Goal: Task Accomplishment & Management: Use online tool/utility

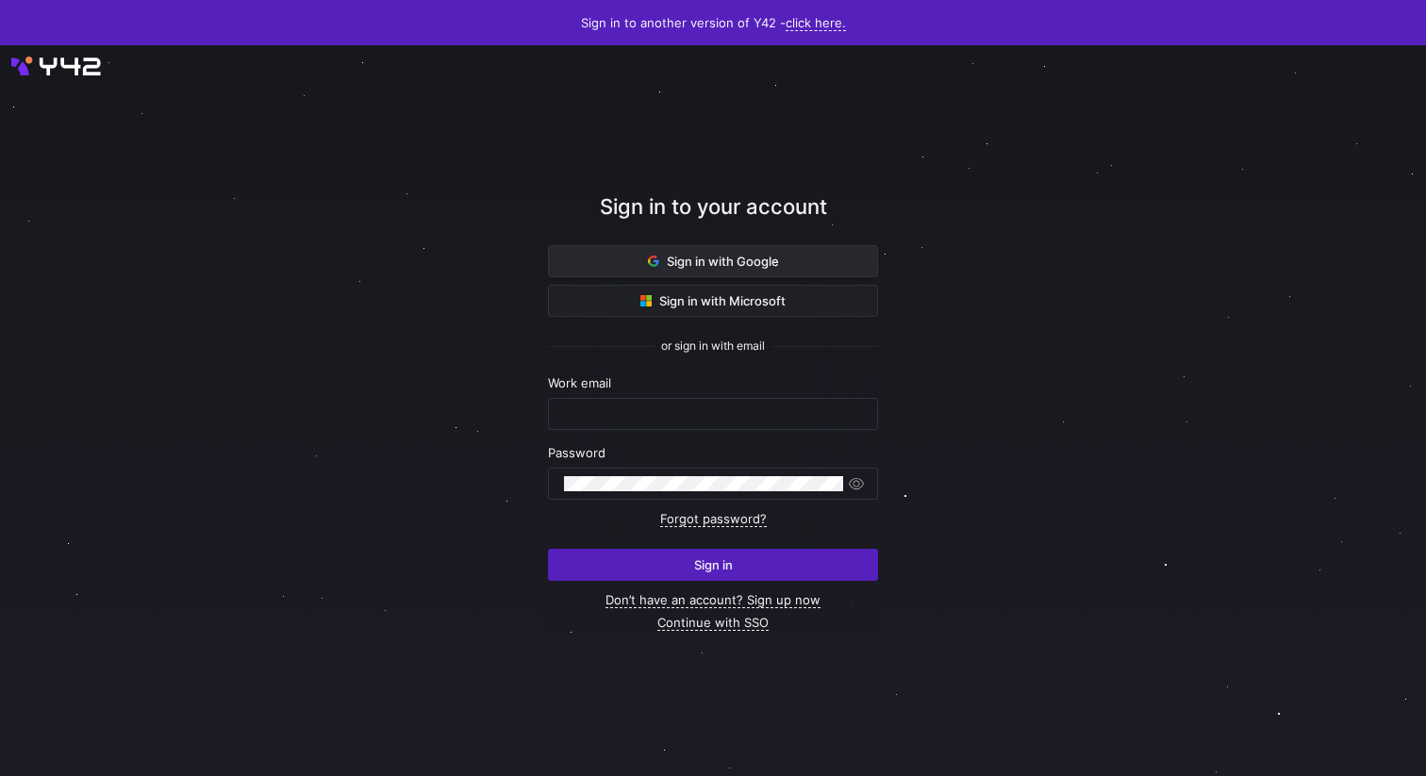
click at [696, 253] on span at bounding box center [713, 261] width 328 height 30
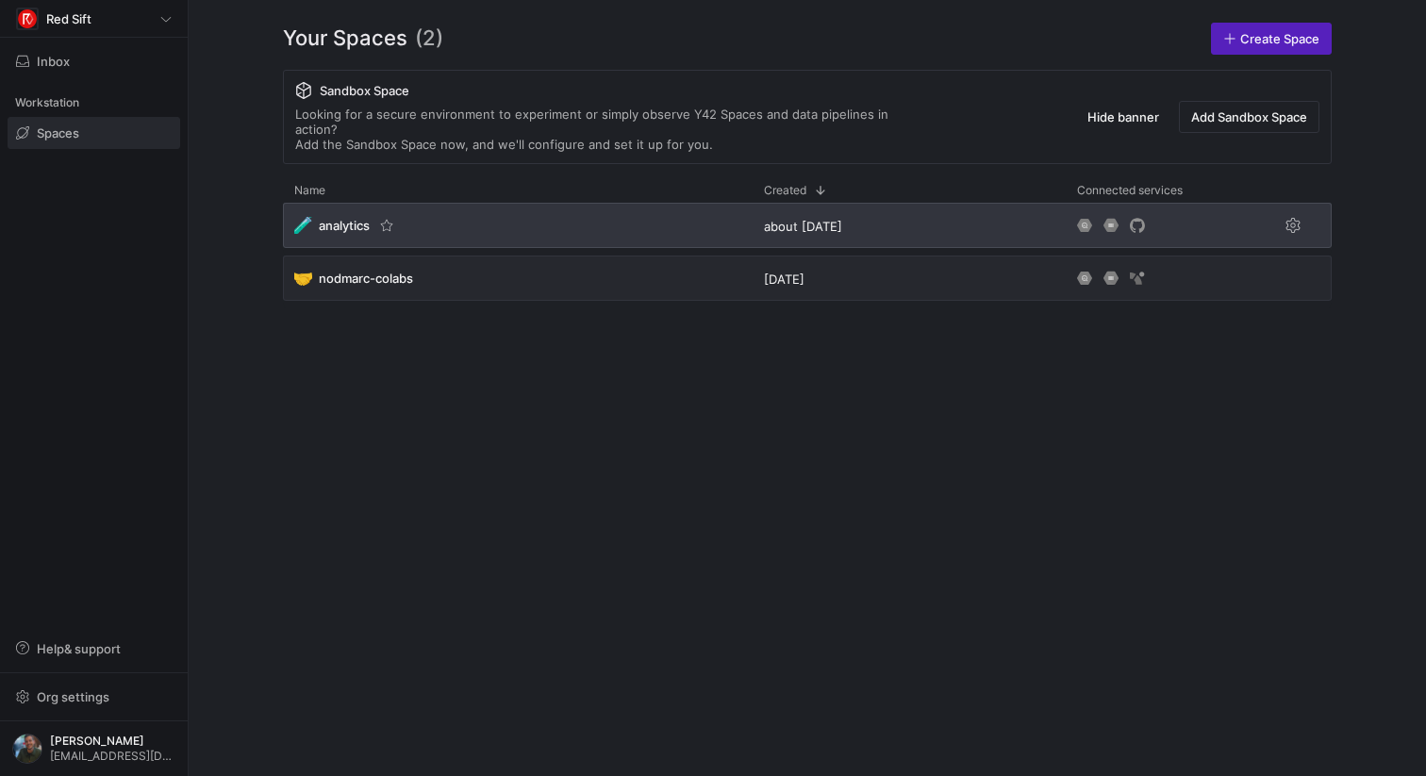
click at [350, 218] on span "analytics" at bounding box center [344, 225] width 51 height 15
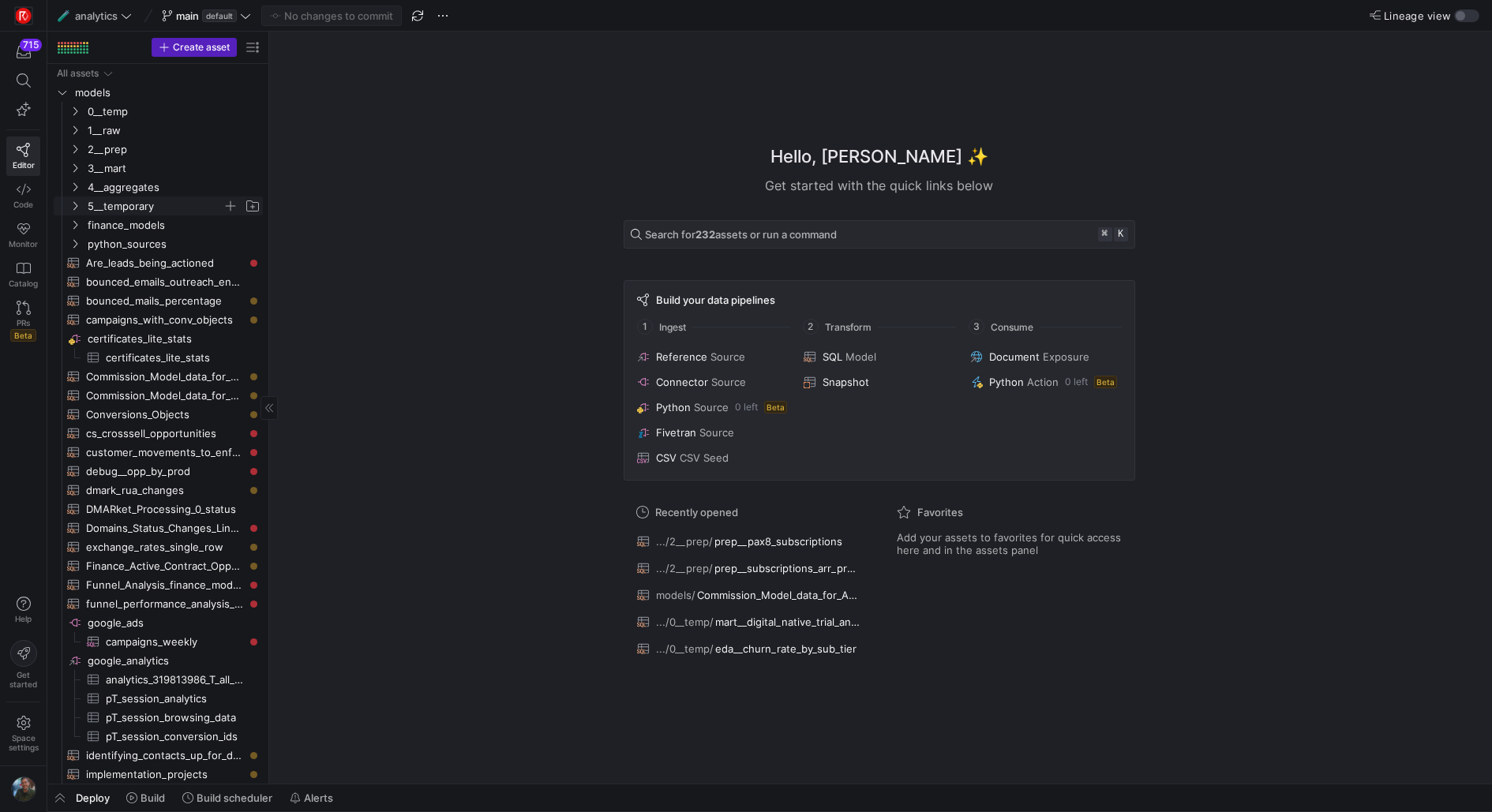
click at [134, 214] on span "5__temporary" at bounding box center [155, 207] width 135 height 18
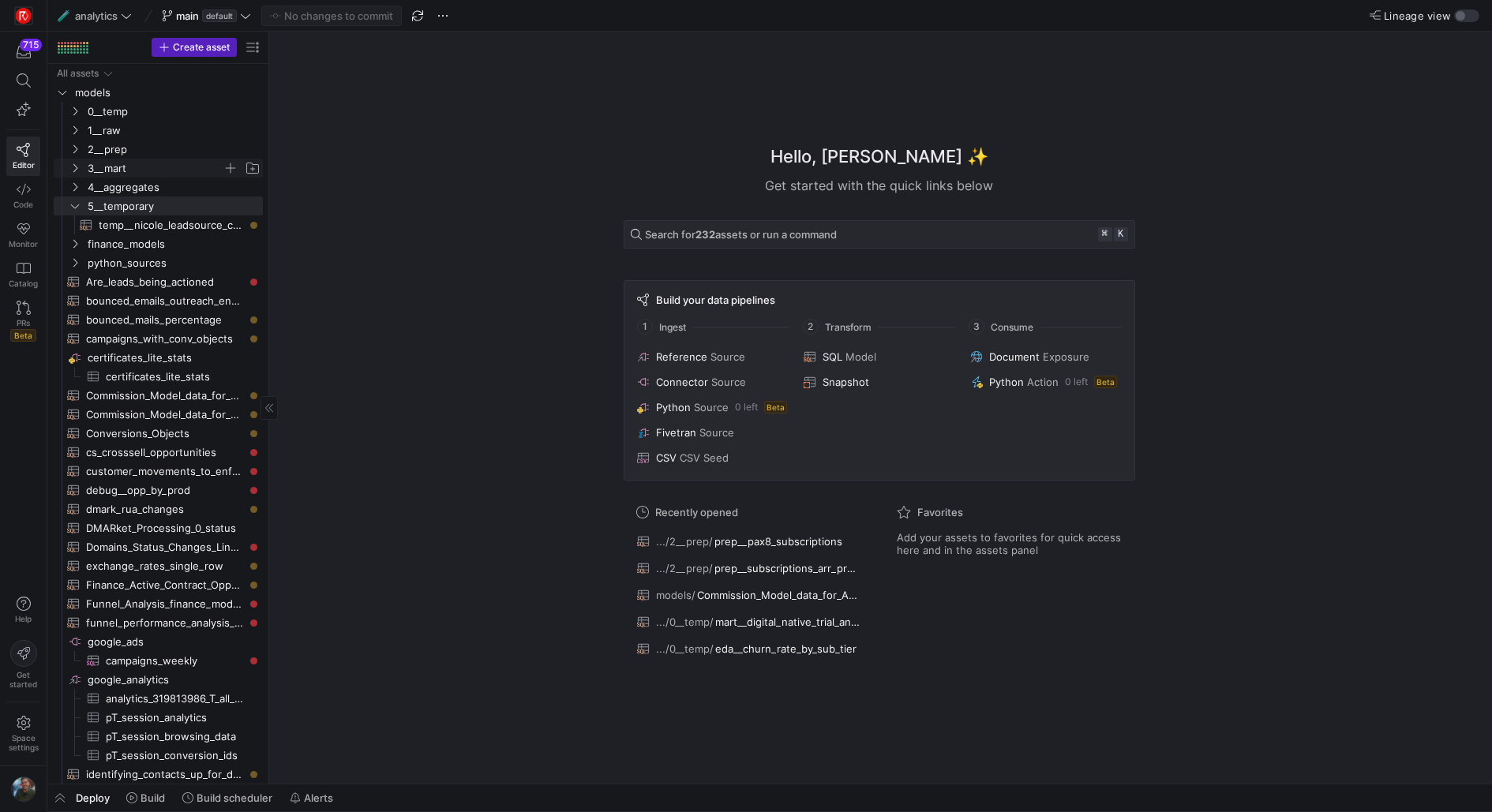
click at [159, 162] on span "3__mart" at bounding box center [155, 168] width 135 height 18
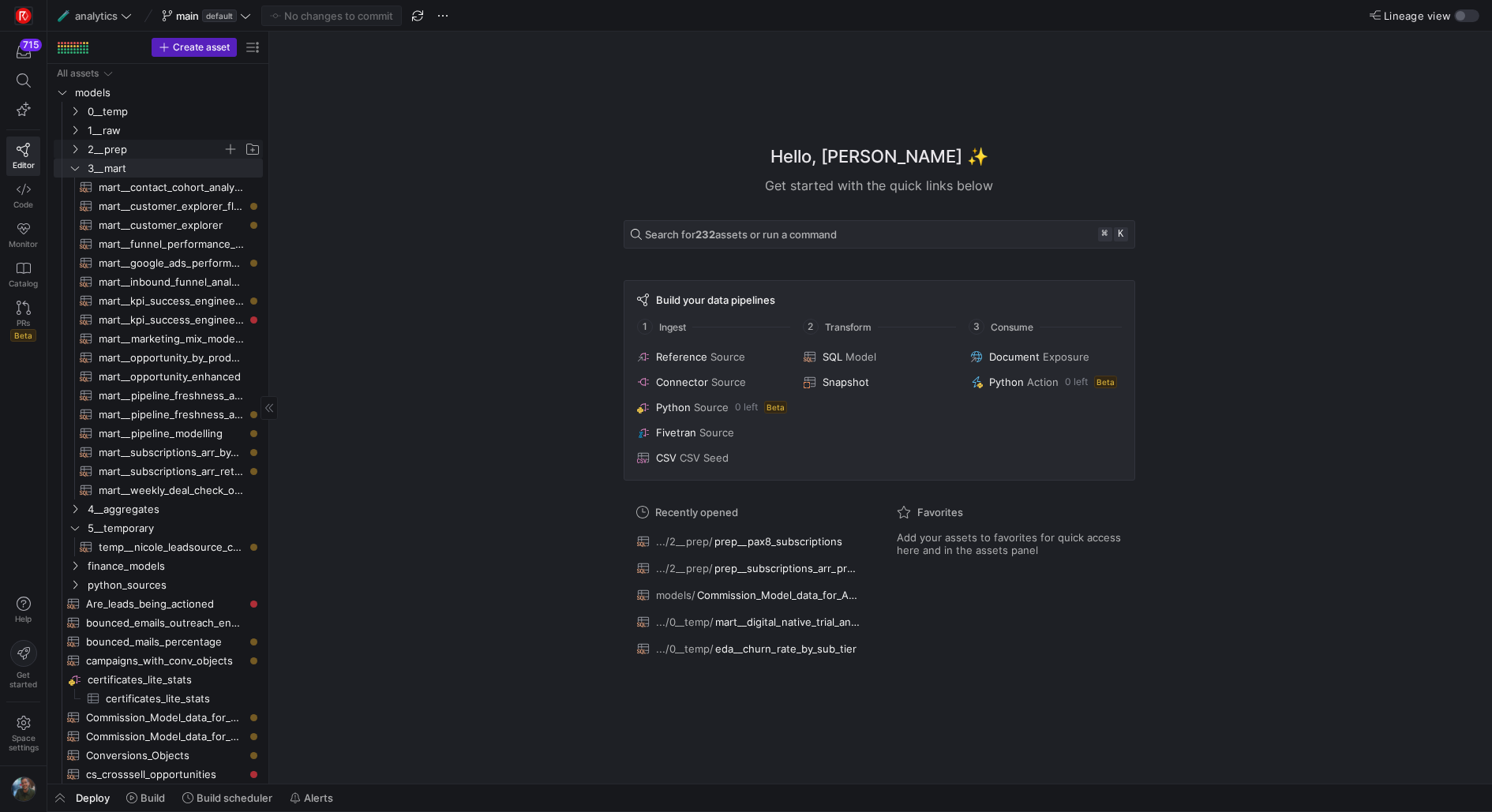
click at [177, 143] on span "2__prep" at bounding box center [155, 150] width 135 height 18
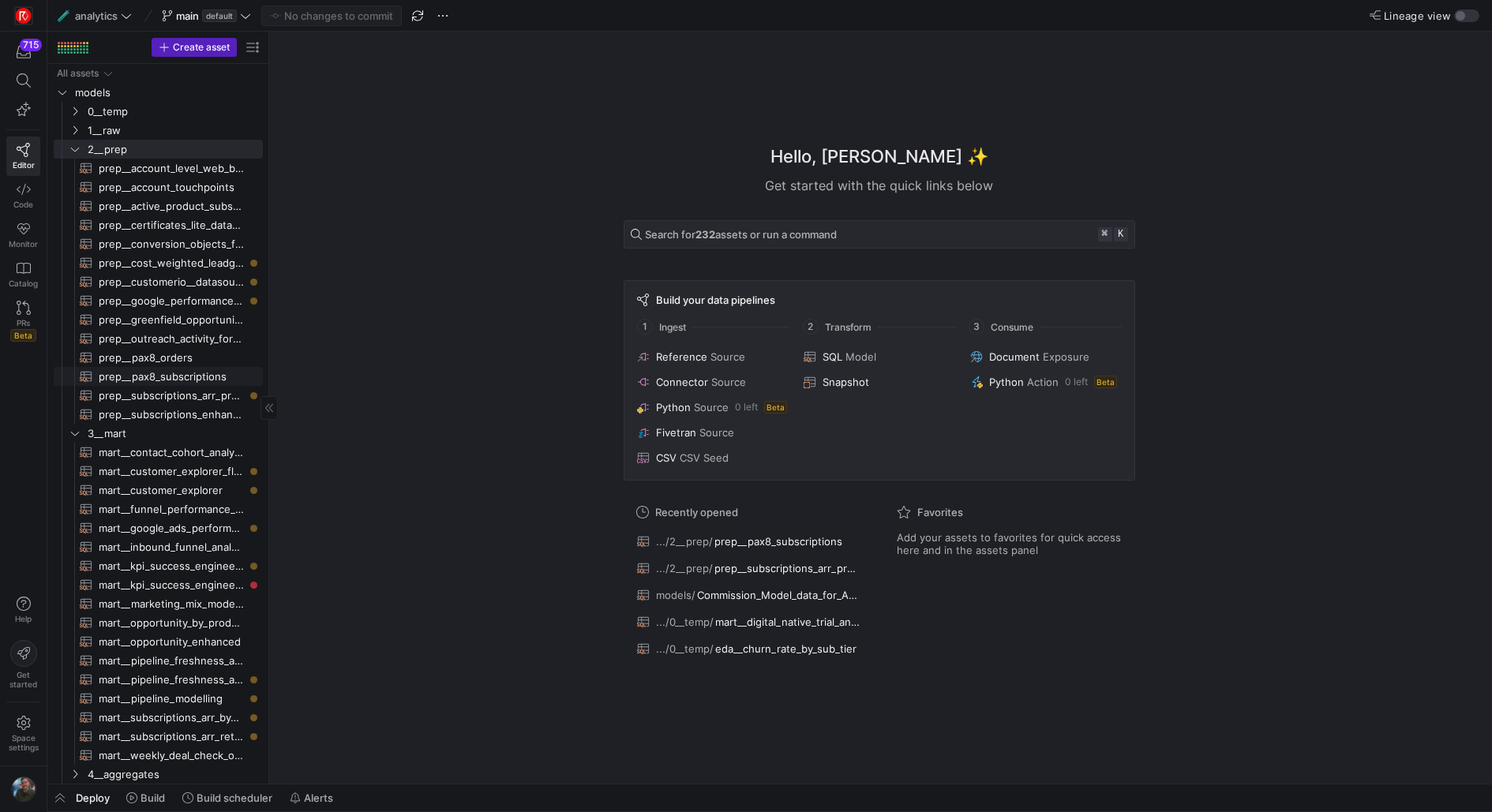
click at [188, 370] on span "prep__pax8_subscriptions​​​​​​​​​​" at bounding box center [172, 377] width 146 height 18
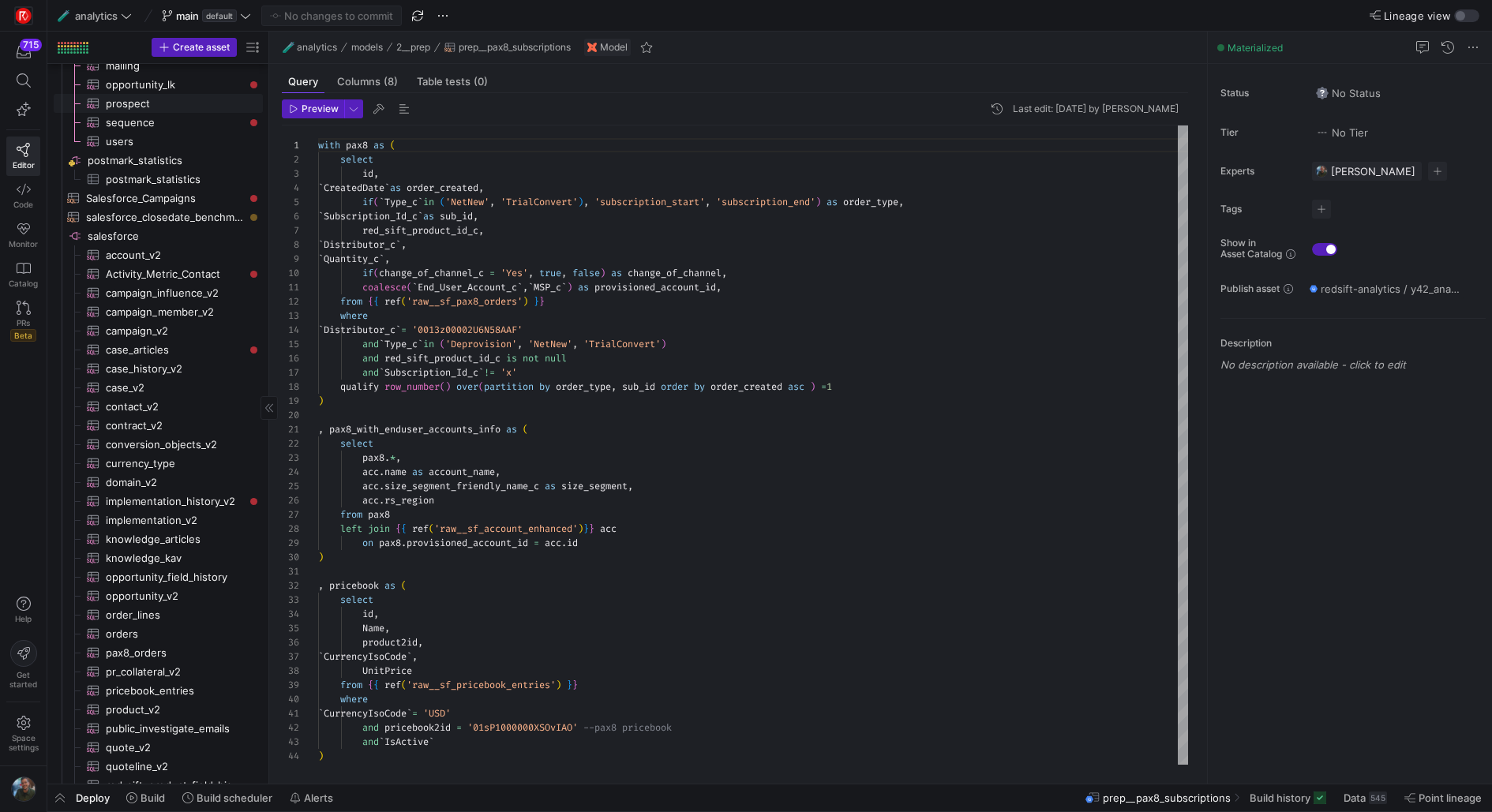
scroll to position [2424, 0]
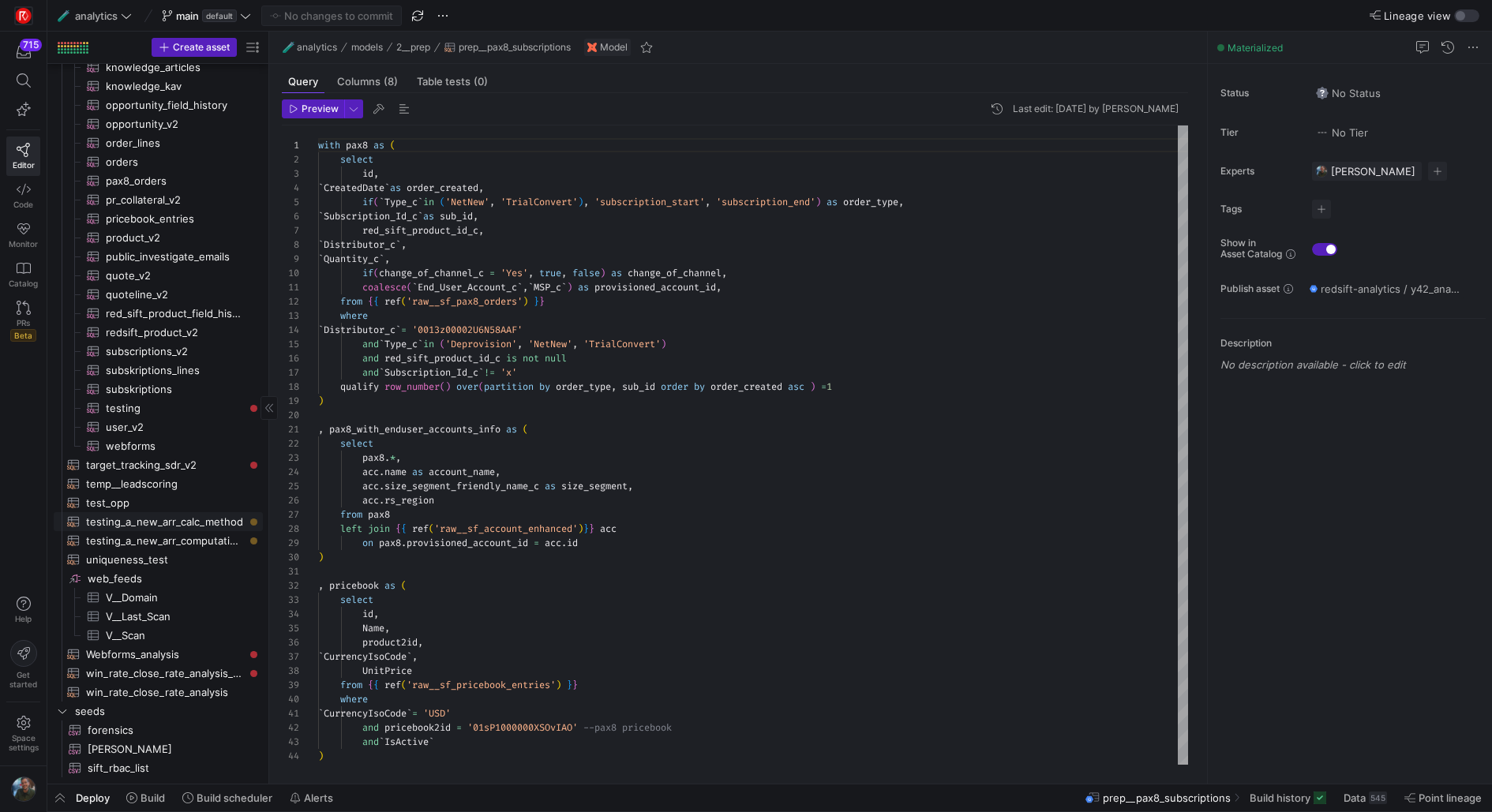
click at [219, 519] on span "testing_a_new_arr_calc_method​​​​​​​​​​" at bounding box center [166, 522] width 159 height 18
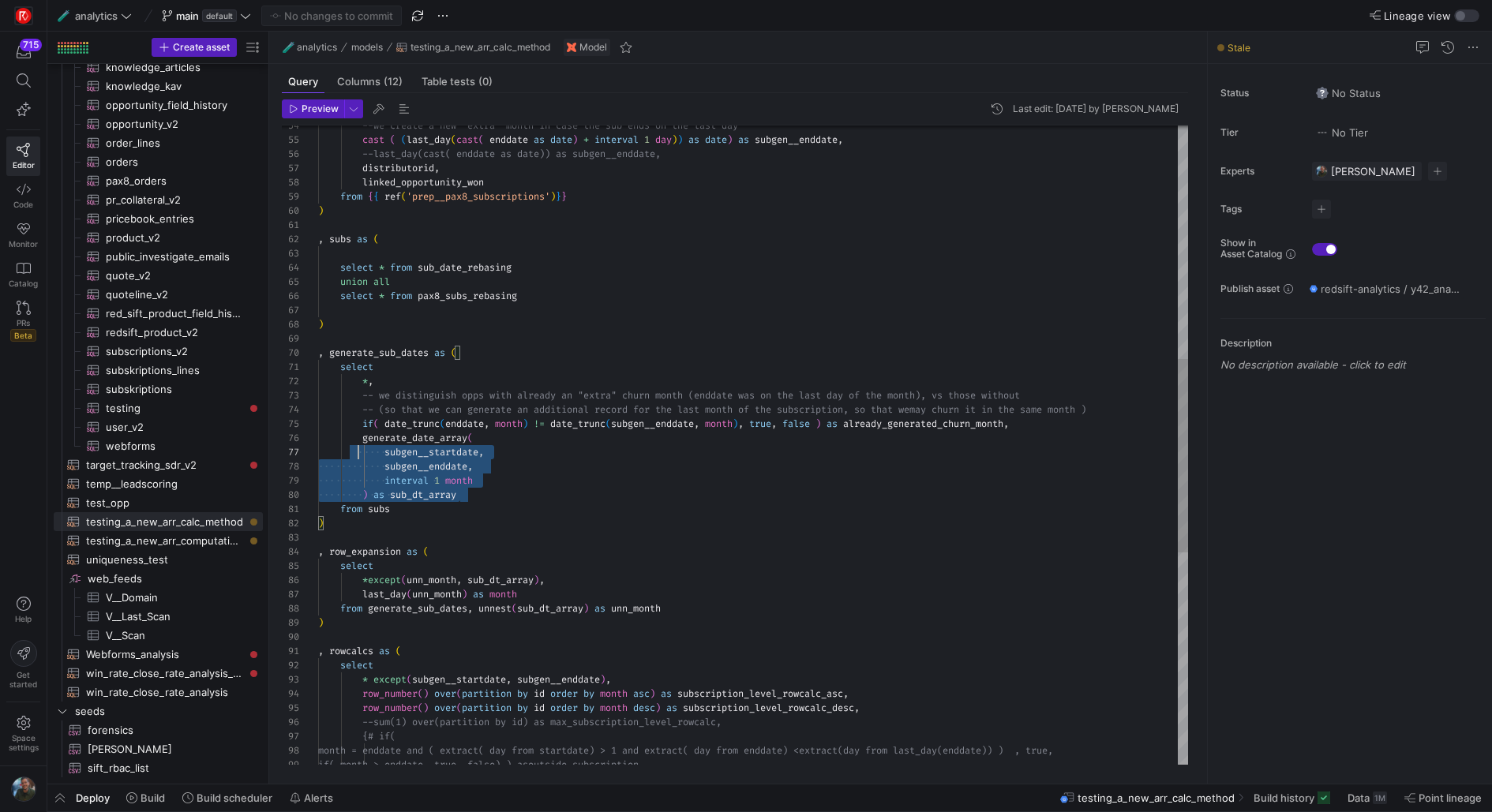
scroll to position [71, 0]
drag, startPoint x: 476, startPoint y: 501, endPoint x: 314, endPoint y: 436, distance: 174.6
click at [318, 436] on div "--we create a new "extra" month in case the sub en ds on the last day cast ( ( …" at bounding box center [754, 410] width 871 height 2115
click at [588, 301] on div "--we create a new "extra" month in case the sub en ds on the last day cast ( ( …" at bounding box center [754, 410] width 871 height 2115
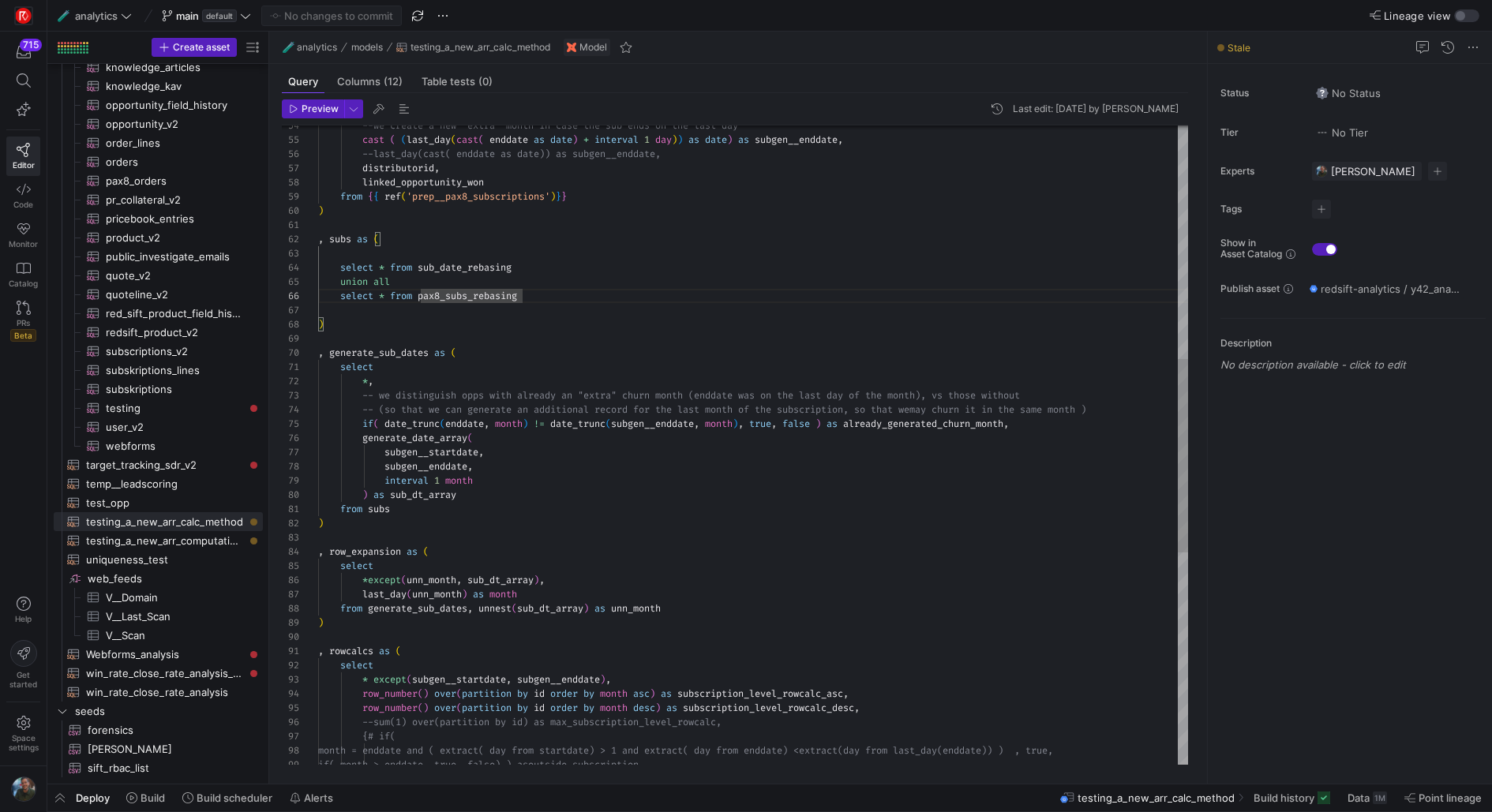
click at [958, 366] on div "select" at bounding box center [754, 367] width 871 height 14
type textarea "select *, -- we distinguish opps with already an "extra" churn month (enddate w…"
